Goal: Task Accomplishment & Management: Use online tool/utility

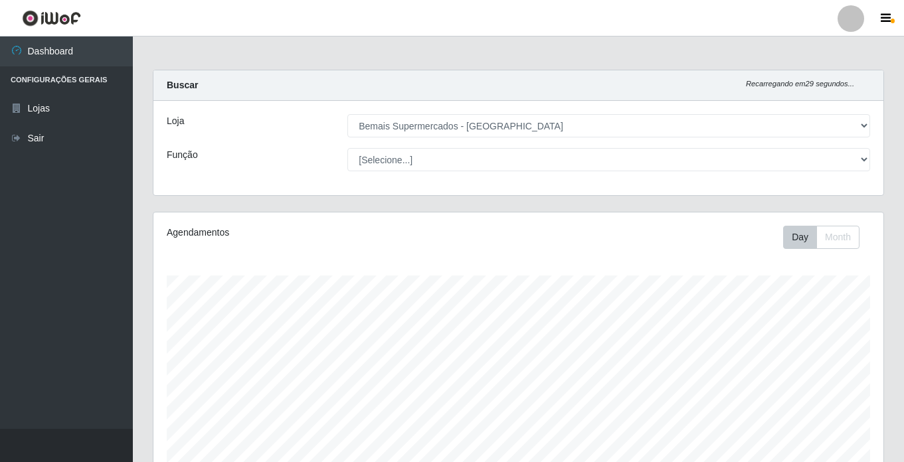
select select "250"
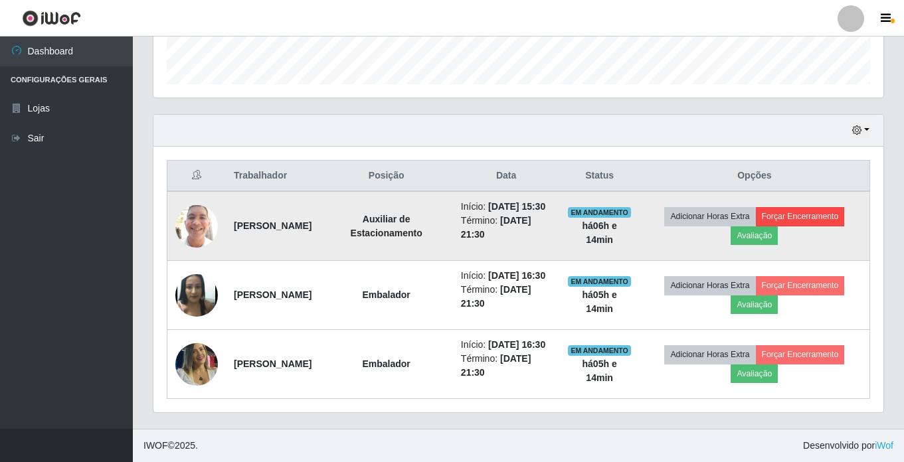
scroll to position [276, 730]
click at [838, 207] on button "Forçar Encerramento" at bounding box center [800, 216] width 89 height 19
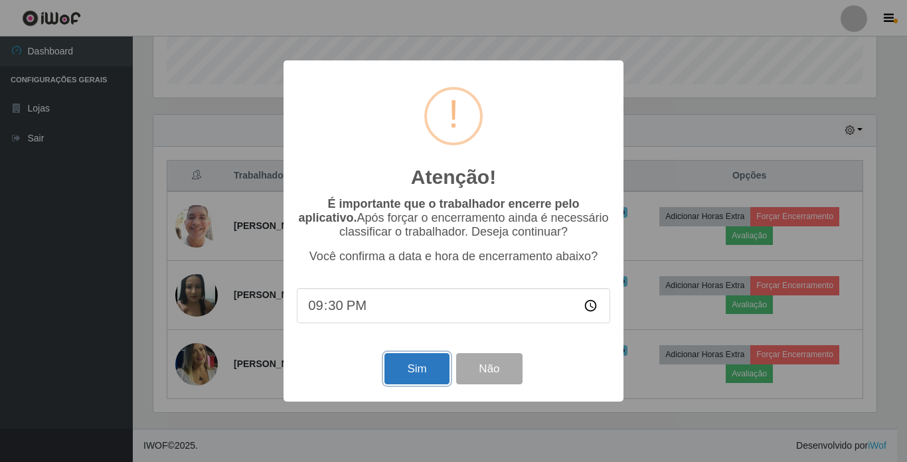
click at [400, 375] on button "Sim" at bounding box center [417, 368] width 64 height 31
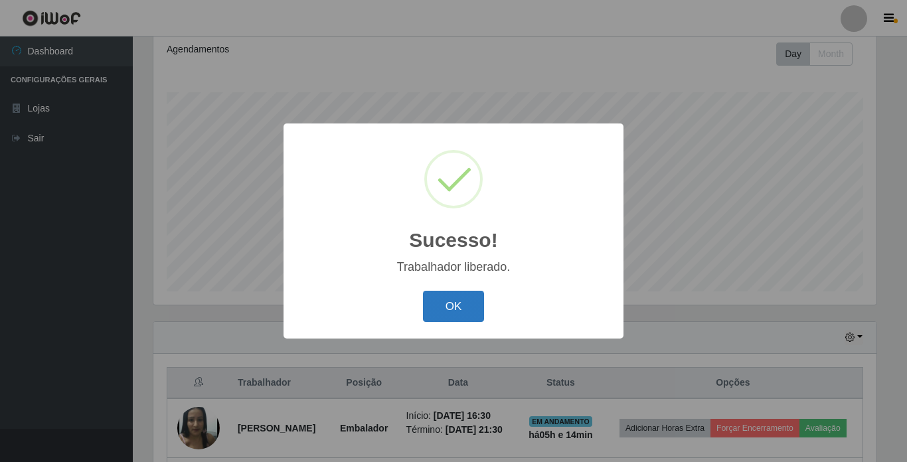
click at [452, 294] on button "OK" at bounding box center [454, 306] width 62 height 31
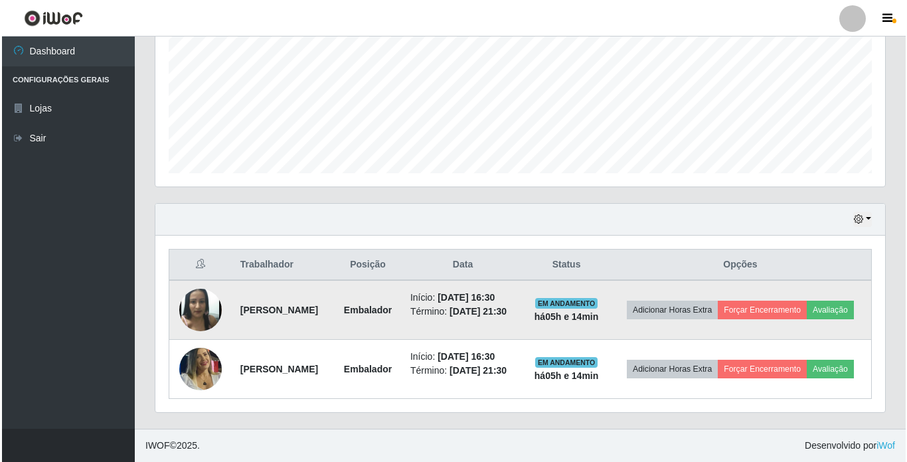
scroll to position [321, 0]
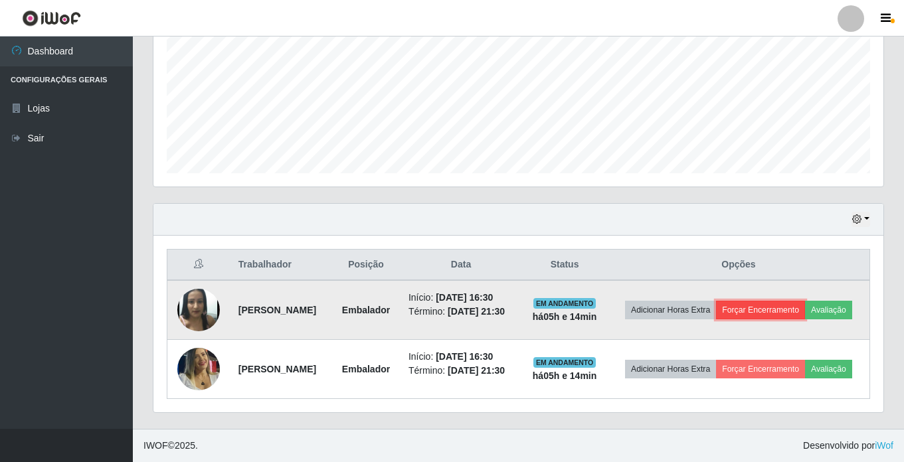
click at [805, 301] on button "Forçar Encerramento" at bounding box center [760, 310] width 89 height 19
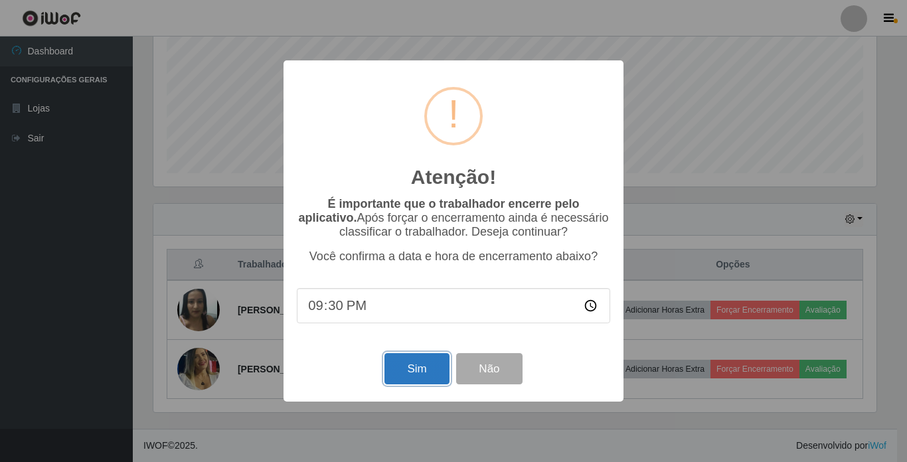
click at [421, 379] on button "Sim" at bounding box center [417, 368] width 64 height 31
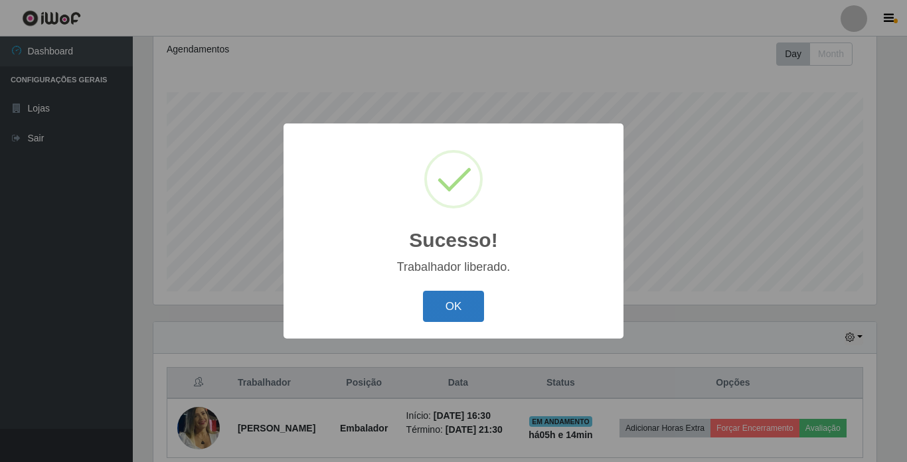
click at [451, 303] on button "OK" at bounding box center [454, 306] width 62 height 31
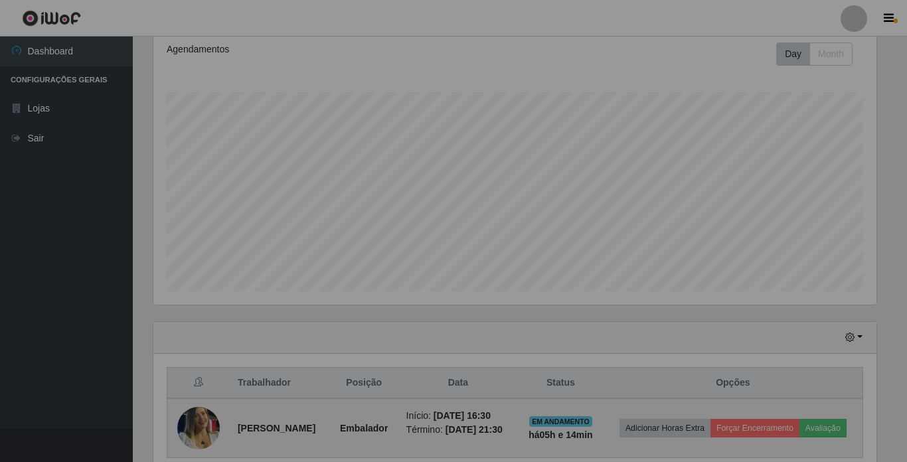
scroll to position [276, 730]
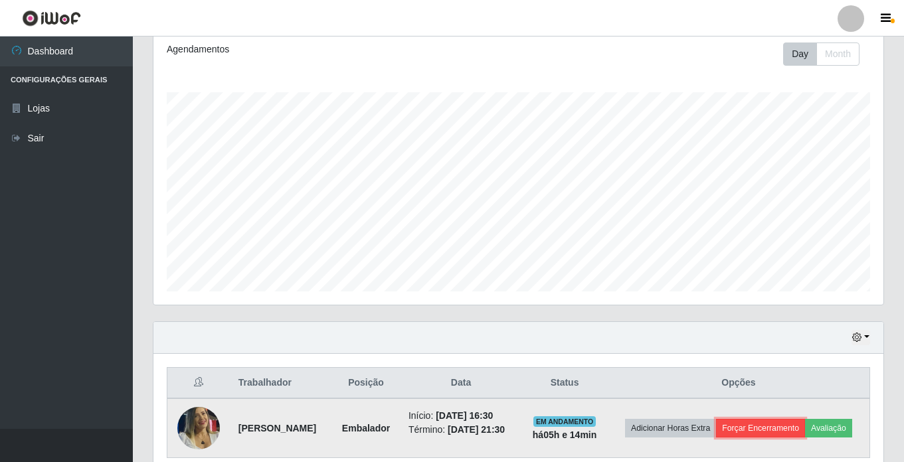
click at [805, 426] on button "Forçar Encerramento" at bounding box center [760, 428] width 89 height 19
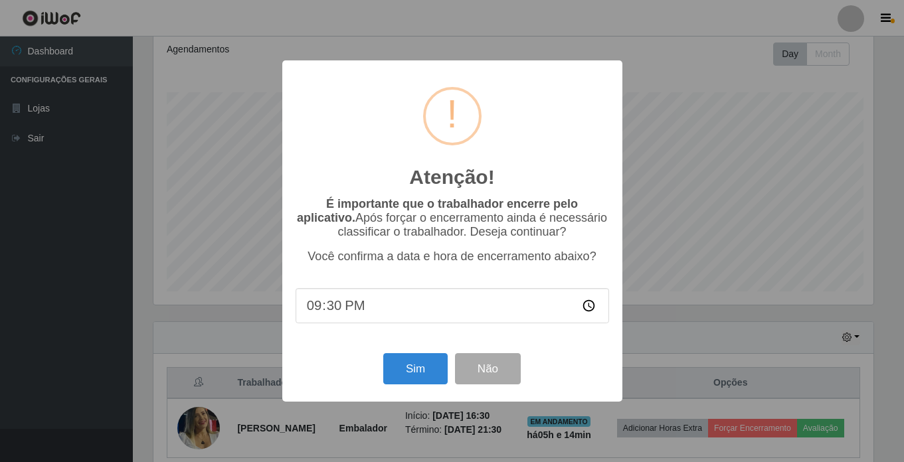
scroll to position [276, 723]
click at [426, 369] on button "Sim" at bounding box center [417, 368] width 64 height 31
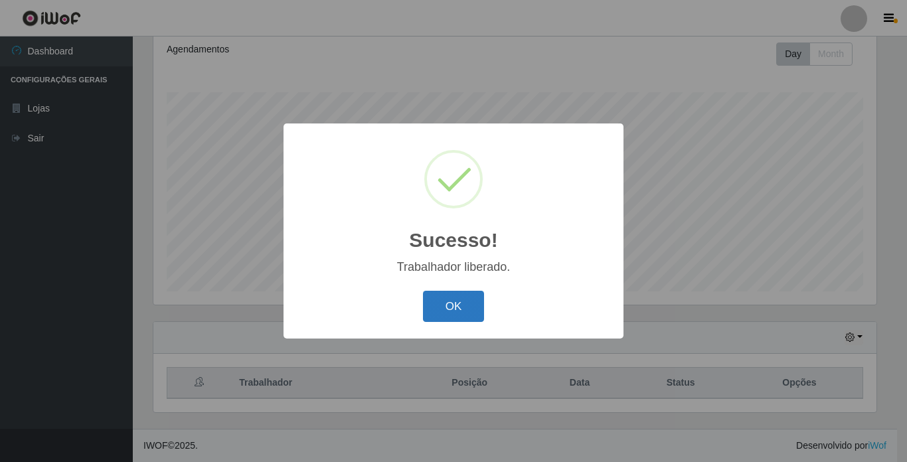
click at [434, 306] on button "OK" at bounding box center [454, 306] width 62 height 31
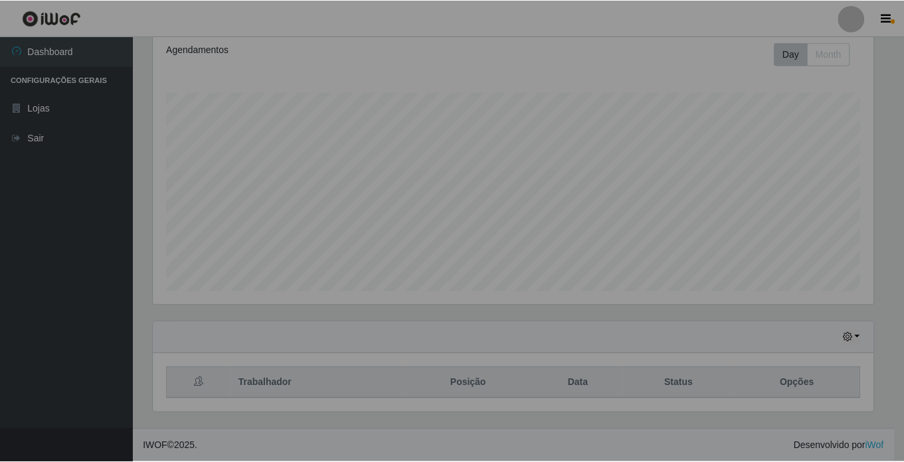
scroll to position [276, 730]
